Goal: Information Seeking & Learning: Learn about a topic

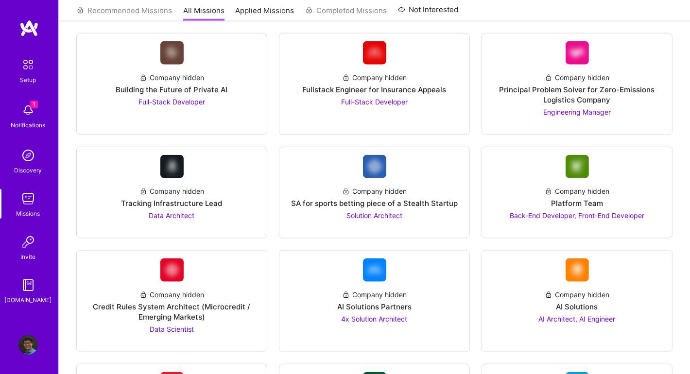
scroll to position [1117, 0]
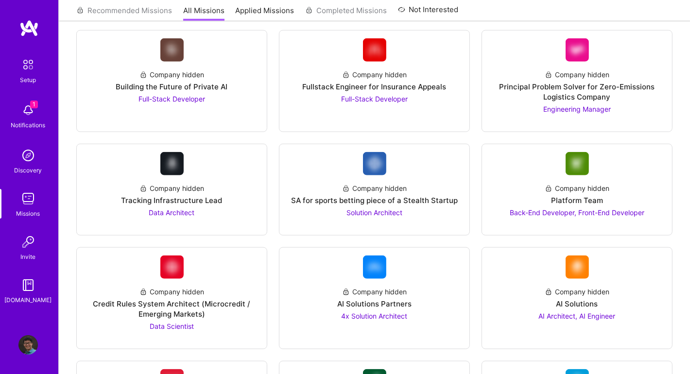
click at [27, 118] on img at bounding box center [27, 110] width 19 height 19
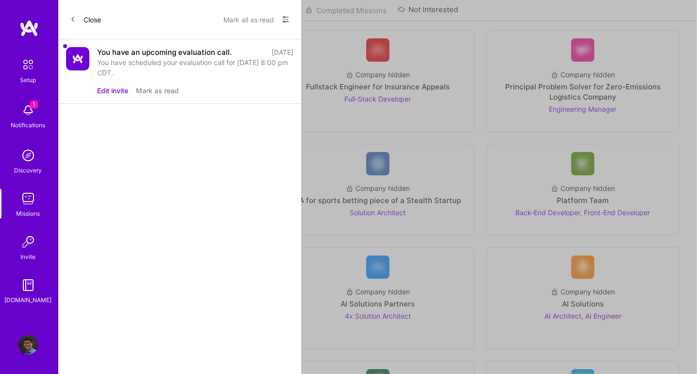
click at [176, 63] on div "You have scheduled your evaluation call for [DATE] 8:00 pm CDT." at bounding box center [195, 67] width 196 height 20
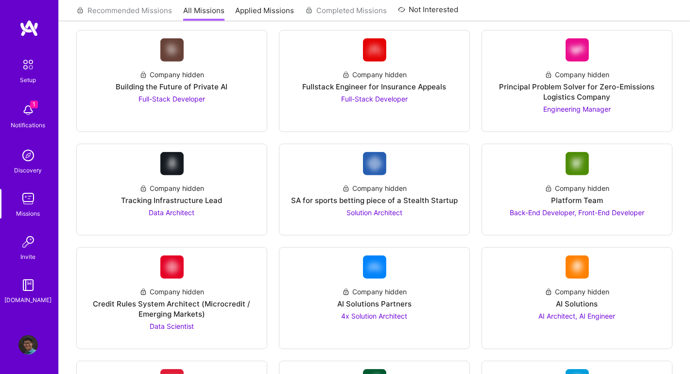
click at [26, 200] on img at bounding box center [27, 198] width 19 height 19
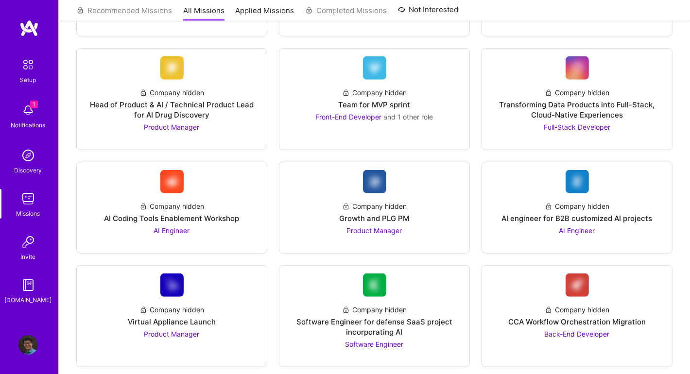
scroll to position [534, 0]
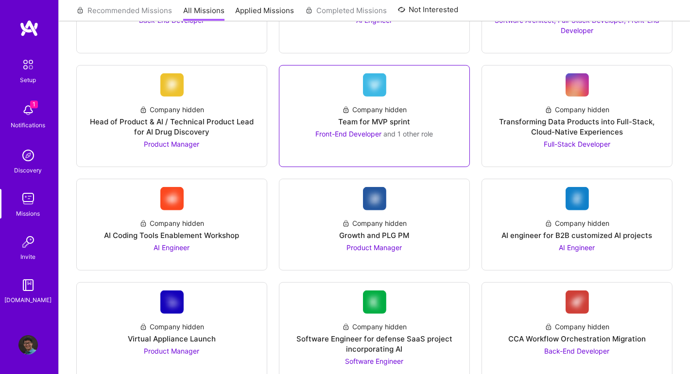
click at [369, 135] on div "Front-End Developer and 1 other role" at bounding box center [375, 134] width 118 height 10
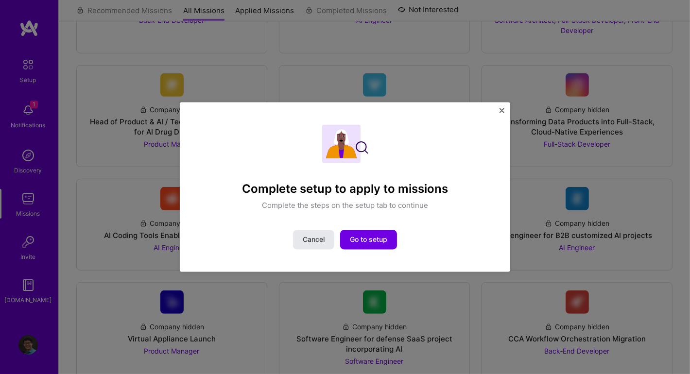
click at [306, 237] on span "Cancel" at bounding box center [314, 240] width 22 height 10
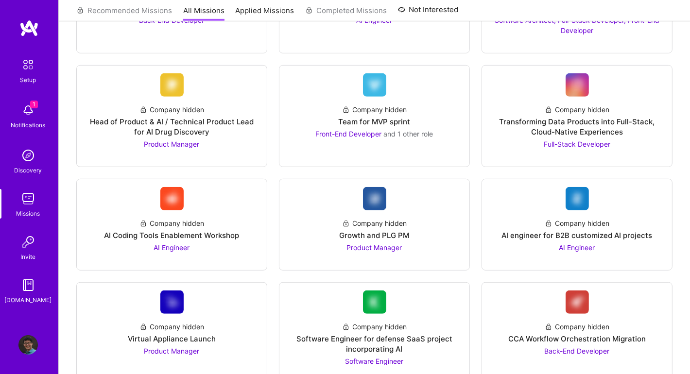
click at [33, 295] on div "[DOMAIN_NAME]" at bounding box center [28, 300] width 47 height 10
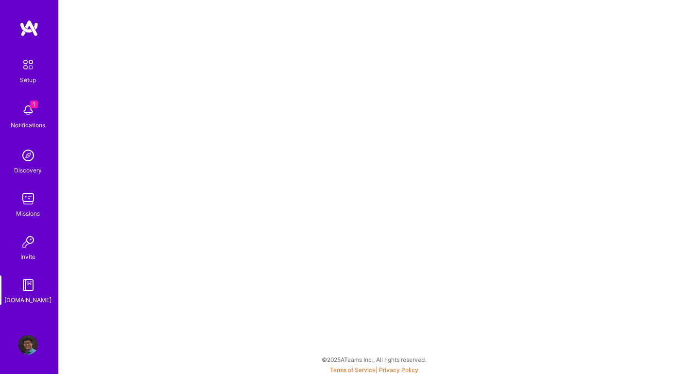
click at [33, 78] on div "Setup" at bounding box center [28, 80] width 16 height 10
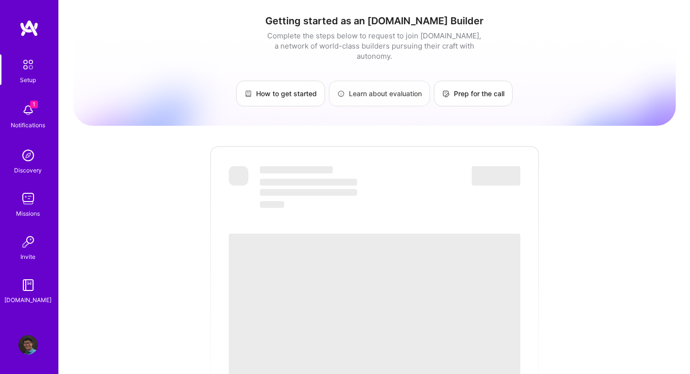
click at [381, 88] on link "Learn about evaluation" at bounding box center [379, 94] width 101 height 26
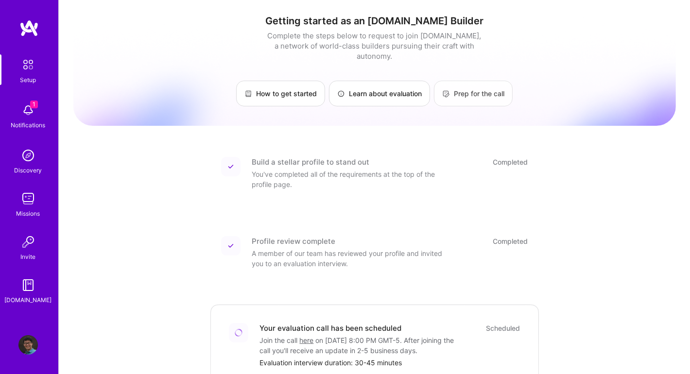
click at [471, 88] on link "Prep for the call" at bounding box center [473, 94] width 79 height 26
click at [467, 90] on link "Prep for the call" at bounding box center [473, 94] width 79 height 26
click at [28, 68] on img at bounding box center [28, 64] width 20 height 20
click at [31, 340] on img at bounding box center [27, 344] width 19 height 19
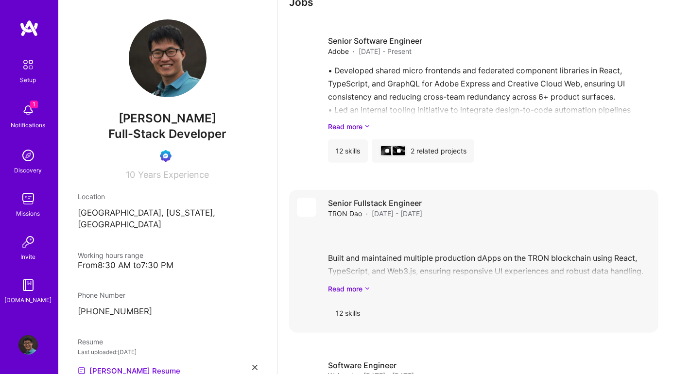
scroll to position [1166, 0]
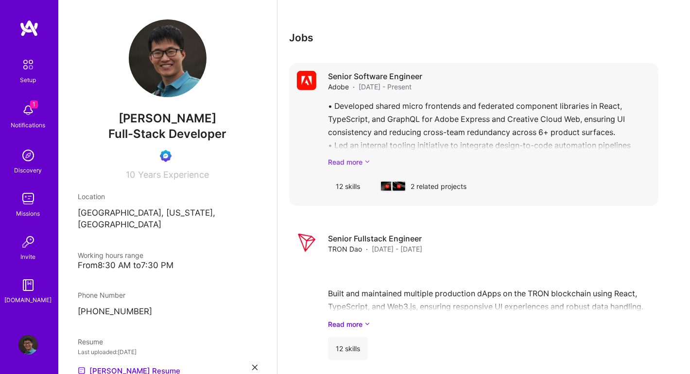
click at [345, 158] on link "Read more" at bounding box center [489, 162] width 323 height 10
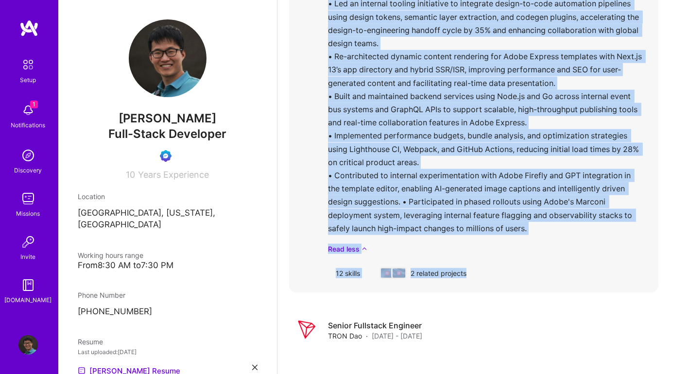
scroll to position [1311, 0]
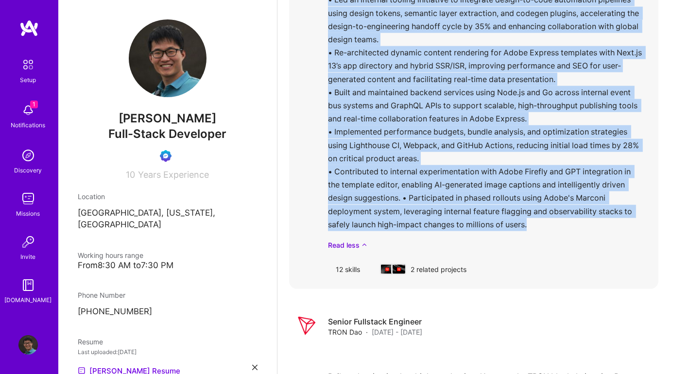
drag, startPoint x: 324, startPoint y: 103, endPoint x: 551, endPoint y: 235, distance: 262.2
click at [551, 235] on div "Senior Software Engineer Adobe · [DATE] - Present • Developed shared micro fron…" at bounding box center [473, 103] width 369 height 372
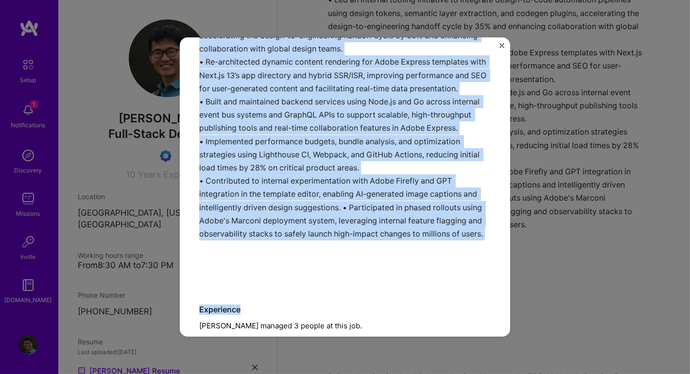
scroll to position [243, 0]
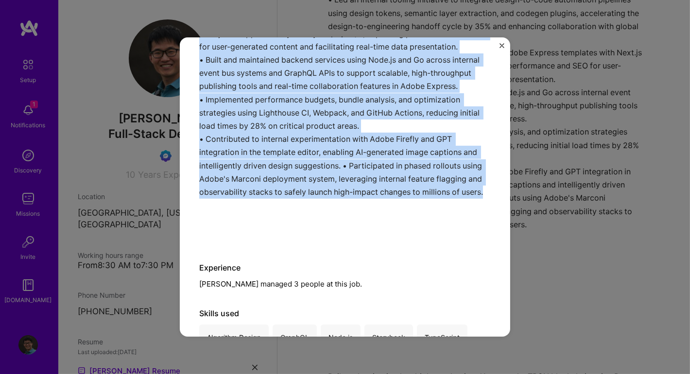
drag, startPoint x: 192, startPoint y: 59, endPoint x: 414, endPoint y: 235, distance: 283.2
click at [414, 235] on div "Senior Software Engineer Adobe · Cloud Services, Enterprise Software · [DATE] -…" at bounding box center [345, 186] width 330 height 299
copy div "• Loremipsu dolors ametc adipiscin eli seddoeius temporinc utlaboree do Magna, …"
